Goal: Find specific page/section: Find specific page/section

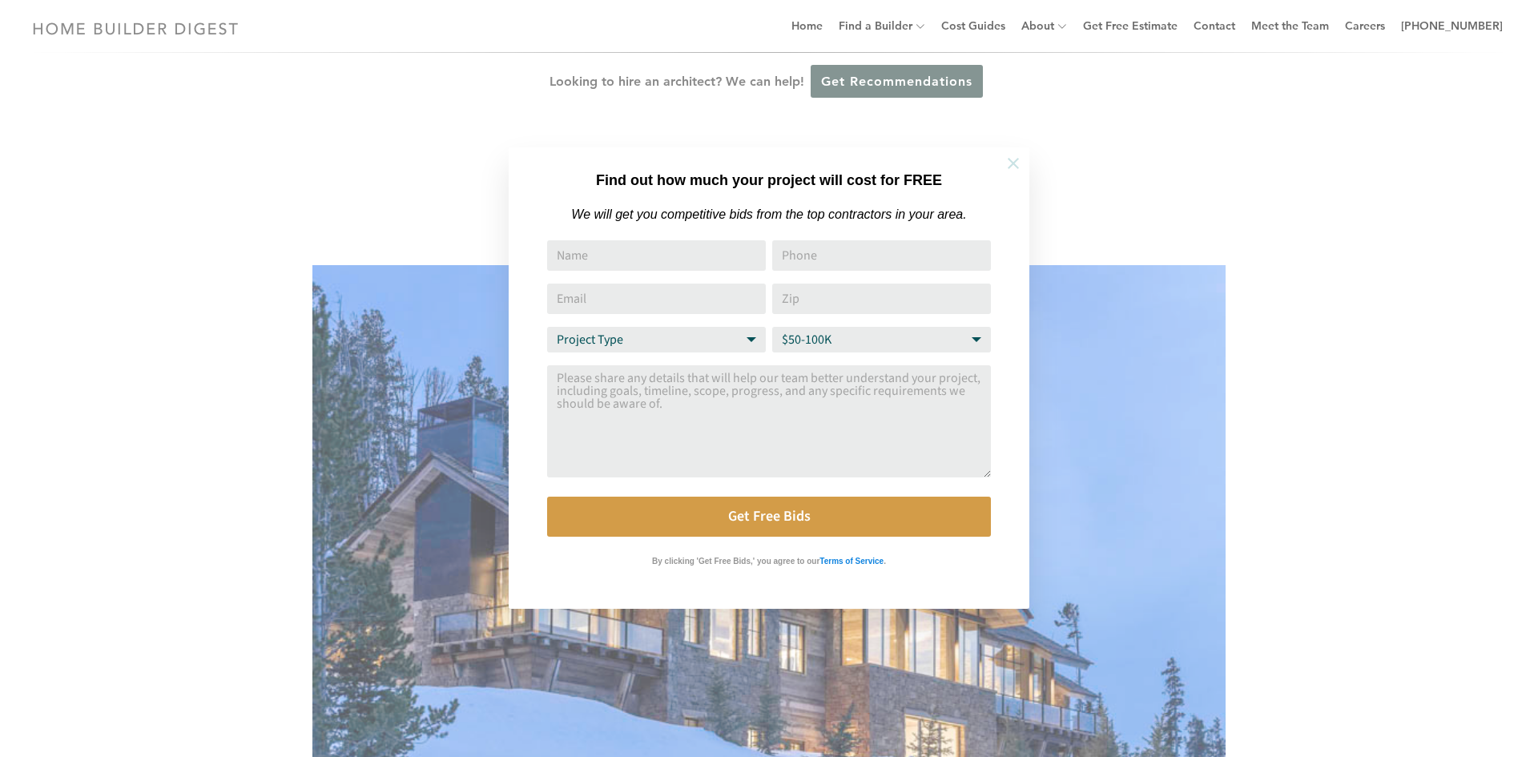
click at [1006, 165] on icon at bounding box center [1014, 164] width 18 height 18
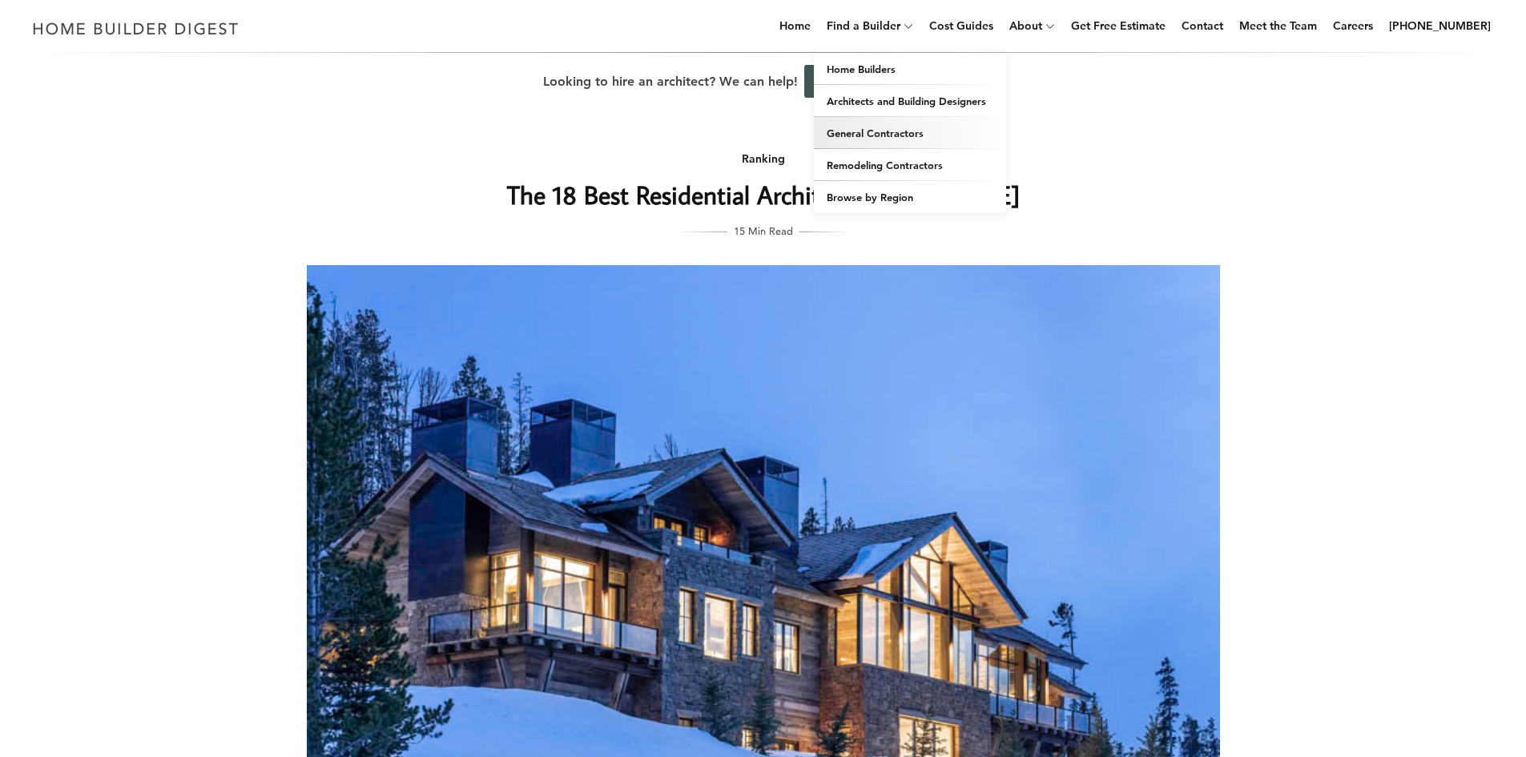
click at [904, 131] on link "General Contractors" at bounding box center [910, 133] width 192 height 32
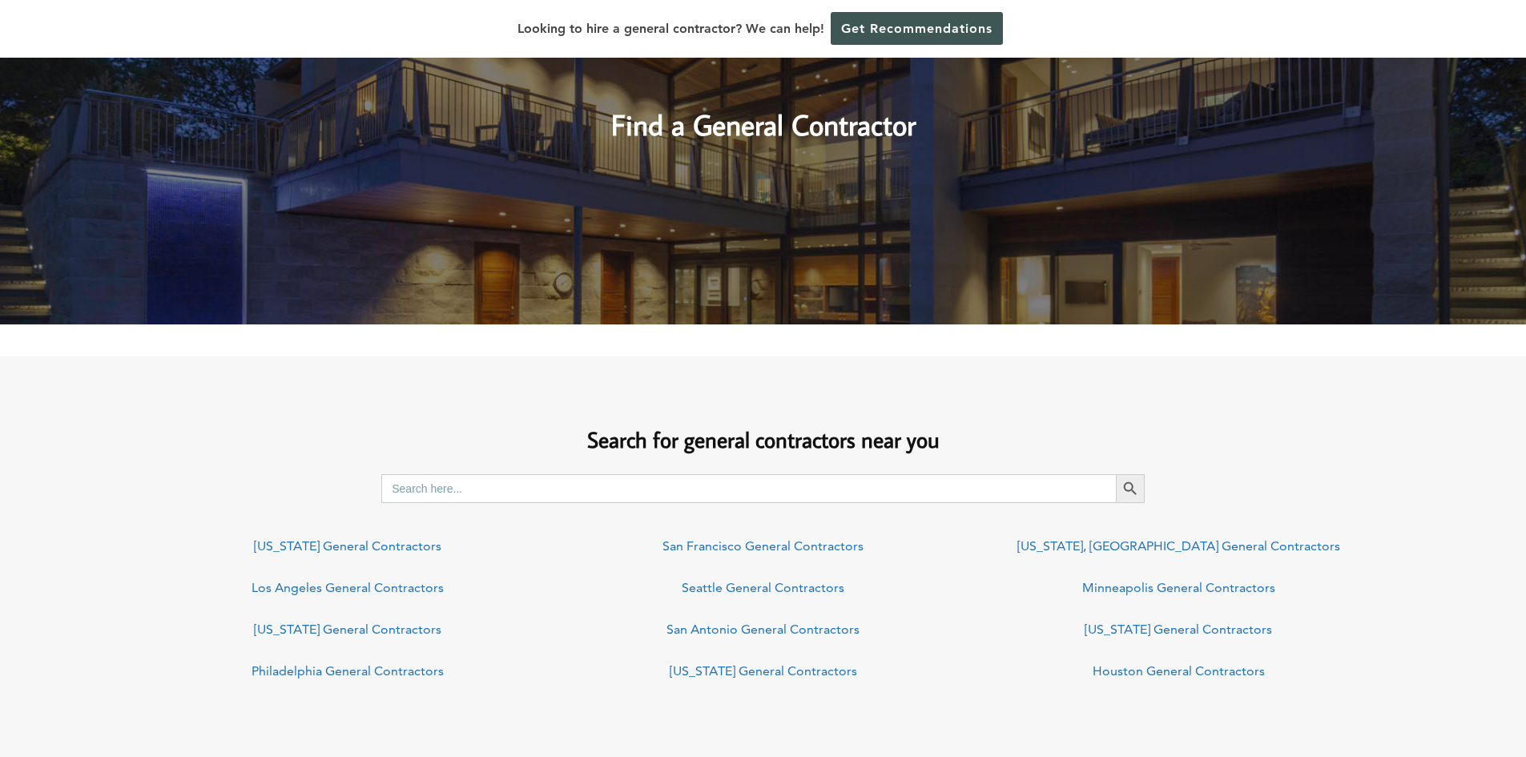
scroll to position [961, 0]
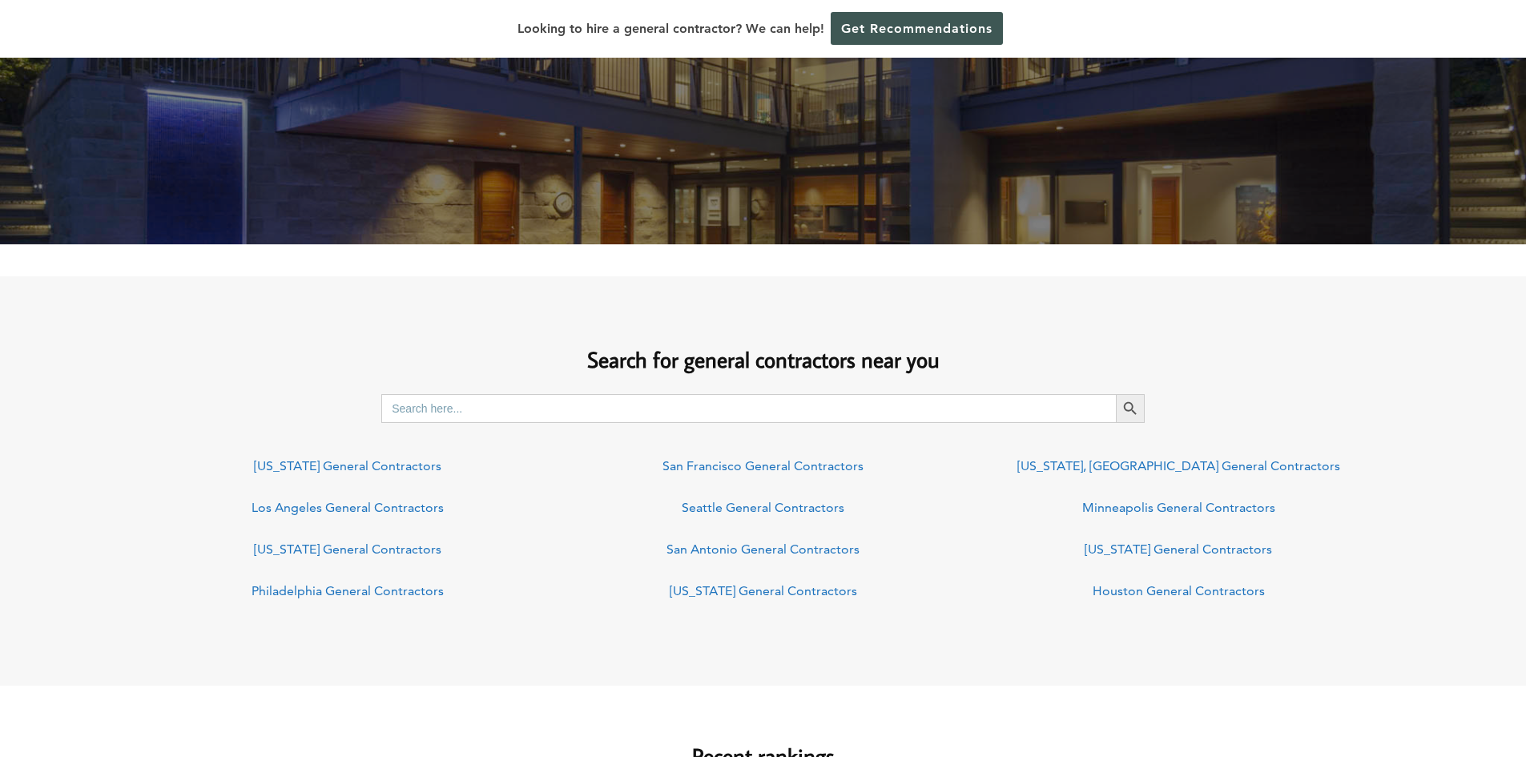
click at [910, 409] on input "Search for:" at bounding box center [748, 408] width 735 height 29
type input "park city"
click at [1116, 394] on button "Search Button" at bounding box center [1130, 408] width 29 height 29
